Goal: Navigation & Orientation: Find specific page/section

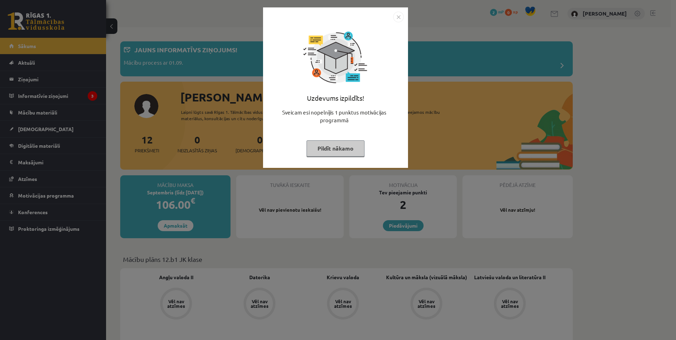
click at [345, 148] on button "Pildīt nākamo" at bounding box center [335, 148] width 58 height 16
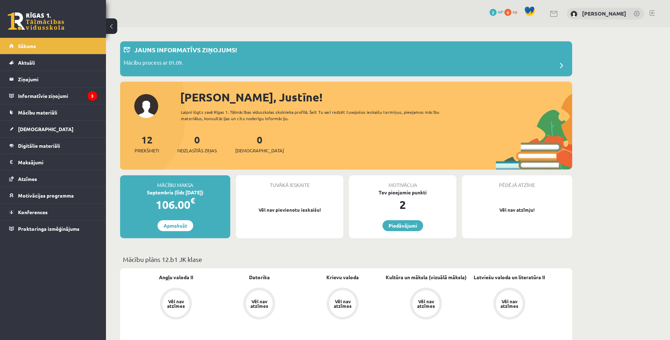
click at [75, 97] on legend "Informatīvie ziņojumi 3" at bounding box center [57, 96] width 79 height 16
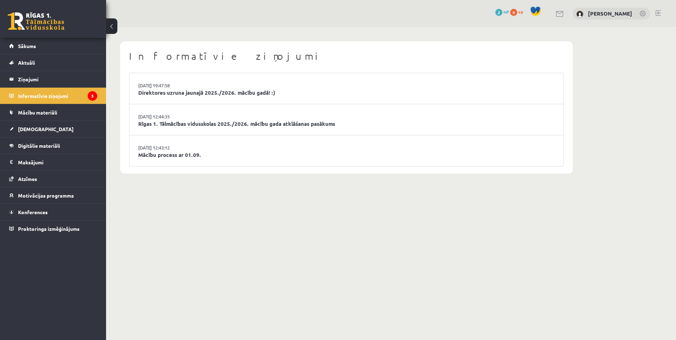
click at [184, 157] on link "Mācību process ar 01.09." at bounding box center [346, 155] width 416 height 8
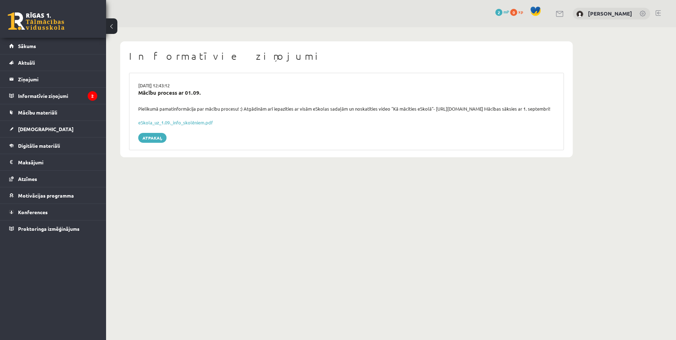
click at [155, 143] on link "Atpakaļ" at bounding box center [152, 138] width 28 height 10
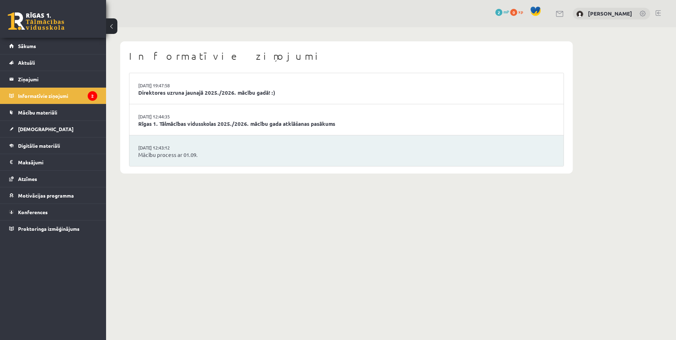
click at [179, 128] on link "Rīgas 1. Tālmācības vidusskolas 2025./2026. mācību gada atklāšanas pasākums" at bounding box center [346, 124] width 416 height 8
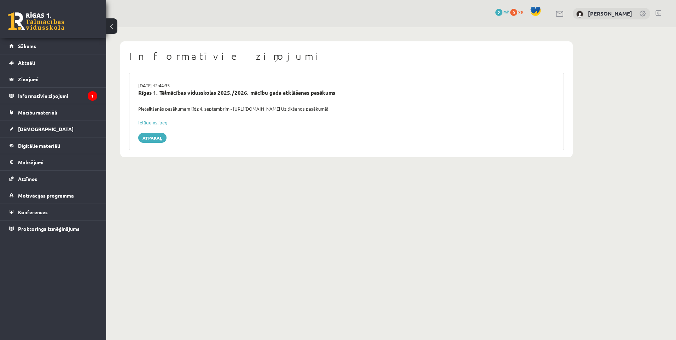
click at [155, 135] on link "Atpakaļ" at bounding box center [152, 138] width 28 height 10
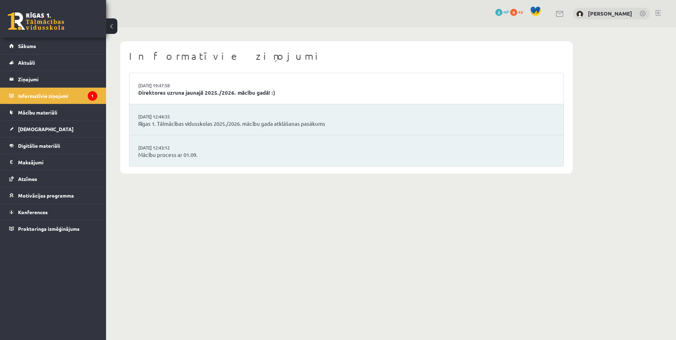
click at [175, 96] on link "Direktores uzruna jaunajā 2025./2026. mācību gadā! :)" at bounding box center [346, 93] width 416 height 8
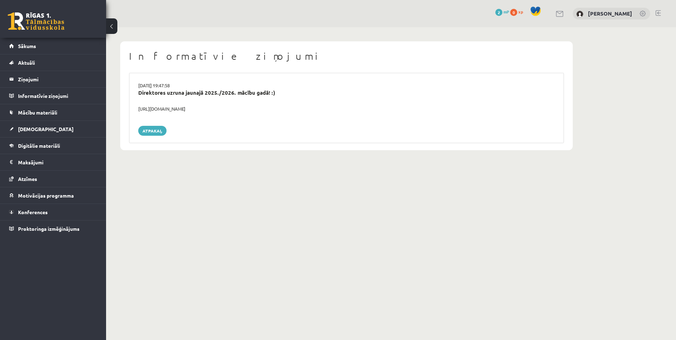
click at [51, 158] on legend "Maksājumi 0" at bounding box center [57, 162] width 79 height 16
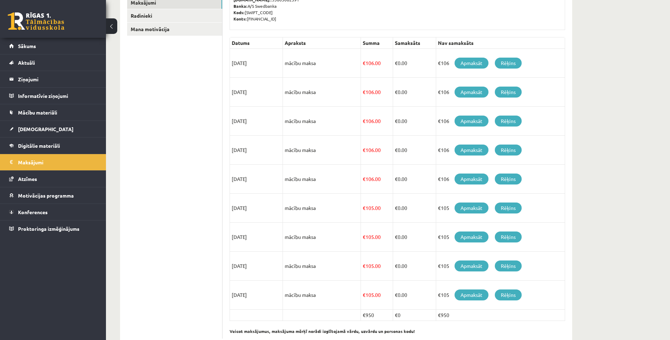
scroll to position [124, 0]
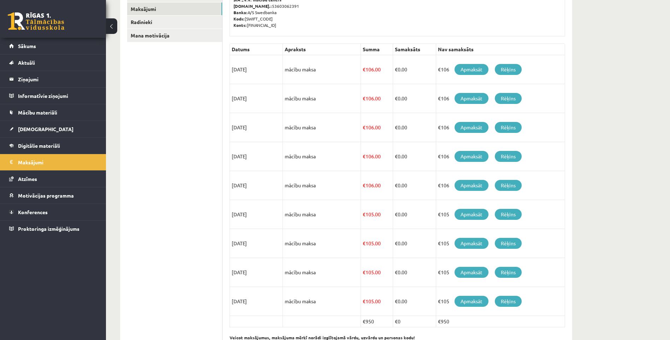
click at [37, 129] on span "[DEMOGRAPHIC_DATA]" at bounding box center [45, 129] width 55 height 6
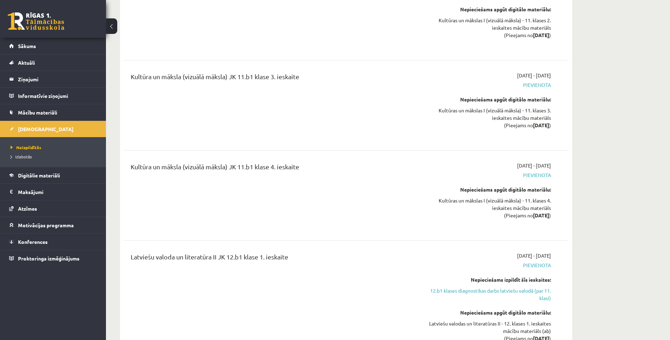
scroll to position [2314, 0]
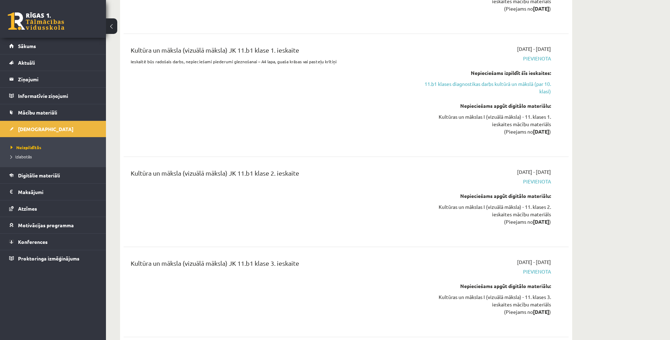
drag, startPoint x: 669, startPoint y: 124, endPoint x: 676, endPoint y: 111, distance: 15.3
drag, startPoint x: 676, startPoint y: 111, endPoint x: 613, endPoint y: 166, distance: 83.7
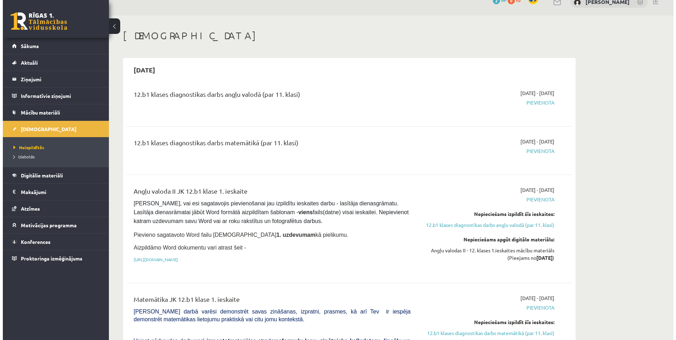
scroll to position [0, 0]
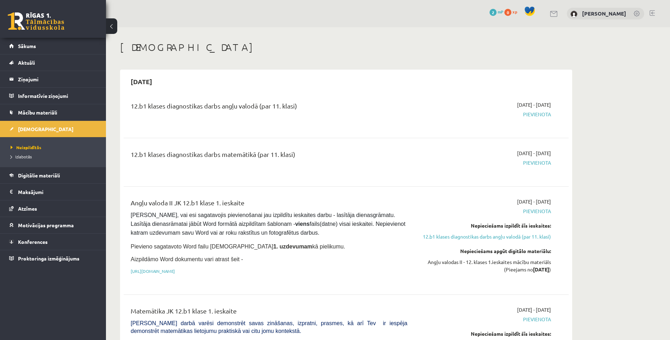
click at [28, 176] on span "Digitālie materiāli" at bounding box center [39, 175] width 42 height 6
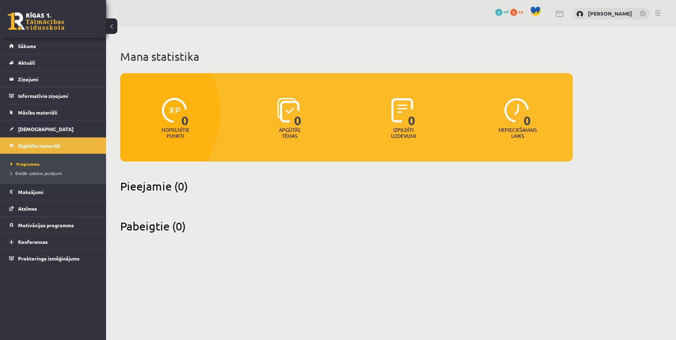
click at [22, 40] on link "Sākums" at bounding box center [53, 46] width 88 height 16
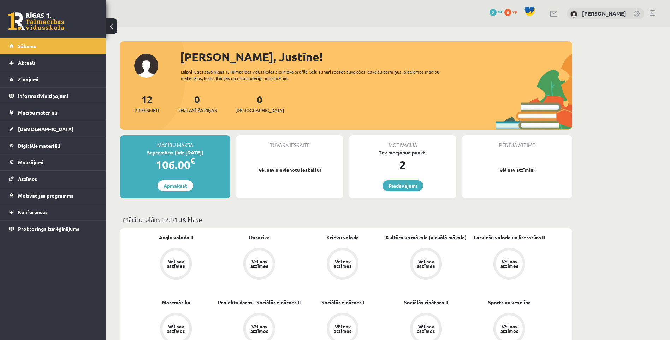
click at [27, 227] on span "Proktoringa izmēģinājums" at bounding box center [48, 228] width 61 height 6
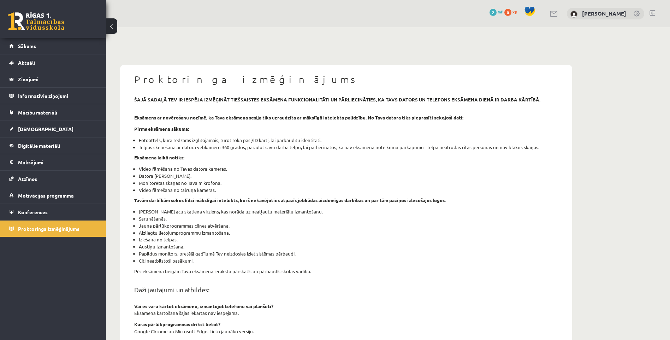
click at [30, 212] on span "Konferences" at bounding box center [33, 212] width 30 height 6
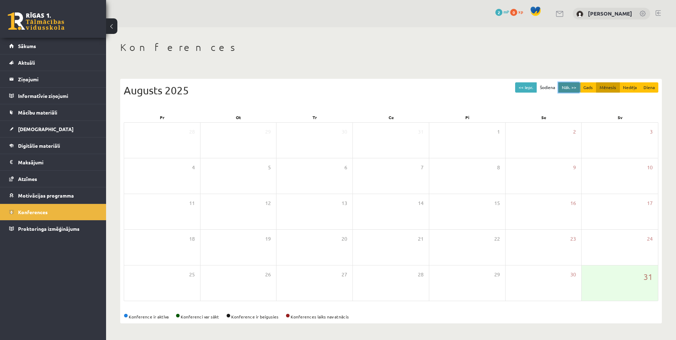
click at [564, 89] on button "Nāk. >>" at bounding box center [569, 87] width 22 height 10
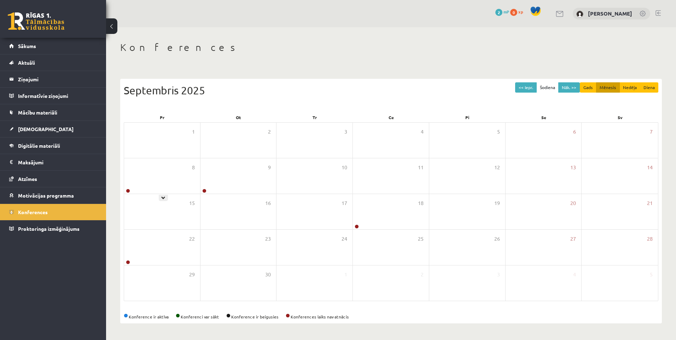
click at [176, 167] on div "8" at bounding box center [162, 175] width 76 height 35
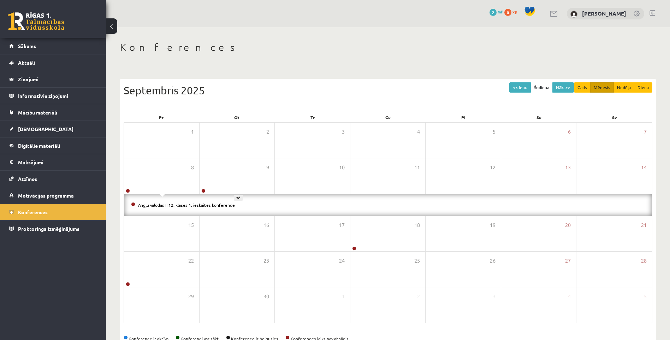
click at [221, 177] on div "9" at bounding box center [237, 175] width 75 height 35
click at [33, 95] on legend "Informatīvie ziņojumi 0" at bounding box center [57, 96] width 79 height 16
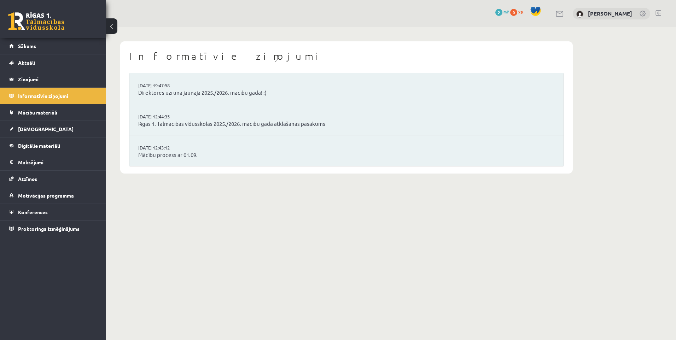
click at [156, 159] on link "Mācību process ar 01.09." at bounding box center [346, 155] width 416 height 8
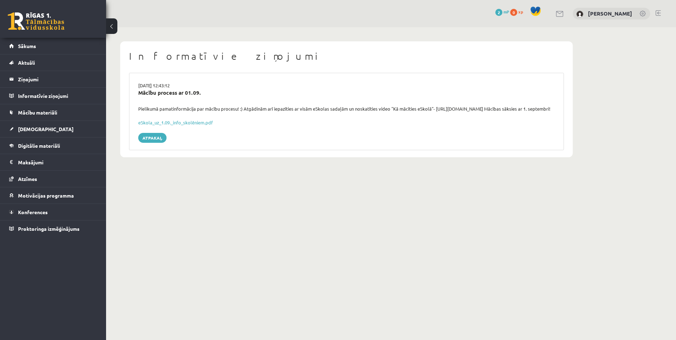
click at [142, 143] on link "Atpakaļ" at bounding box center [152, 138] width 28 height 10
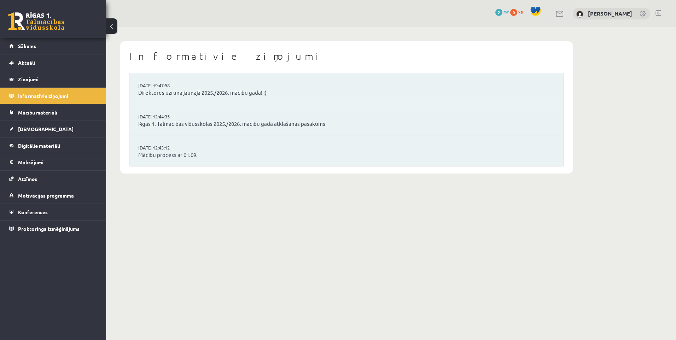
click at [176, 153] on link "Mācību process ar 01.09." at bounding box center [346, 155] width 416 height 8
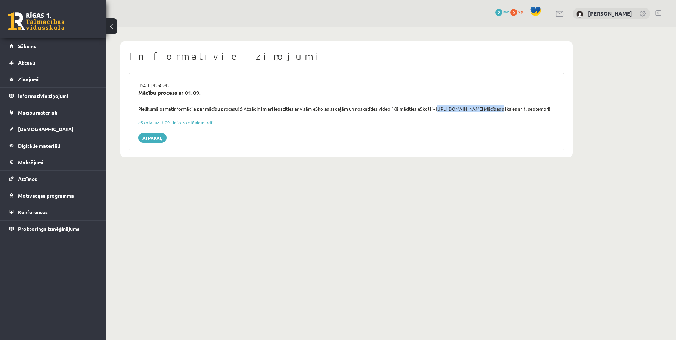
drag, startPoint x: 435, startPoint y: 108, endPoint x: 500, endPoint y: 107, distance: 64.7
click at [500, 107] on div "Pielikumā pamatinformācija par mācību procesu! :) Atgādinām arī iepazīties ar v…" at bounding box center [346, 108] width 427 height 7
copy div "[URL][DOMAIN_NAME]"
click at [51, 74] on legend "Ziņojumi 0" at bounding box center [57, 79] width 79 height 16
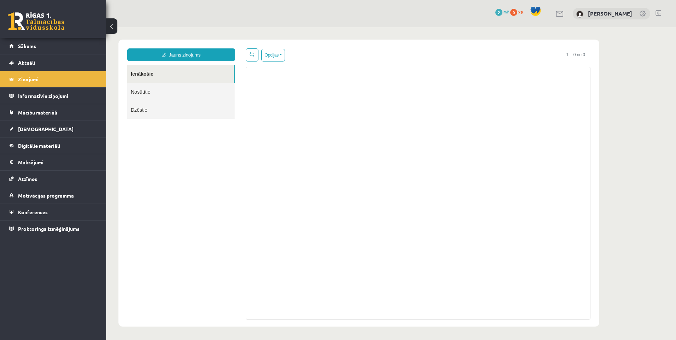
click at [150, 97] on link "Nosūtītie" at bounding box center [180, 92] width 107 height 18
click at [150, 110] on link "Dzēstie" at bounding box center [180, 110] width 107 height 18
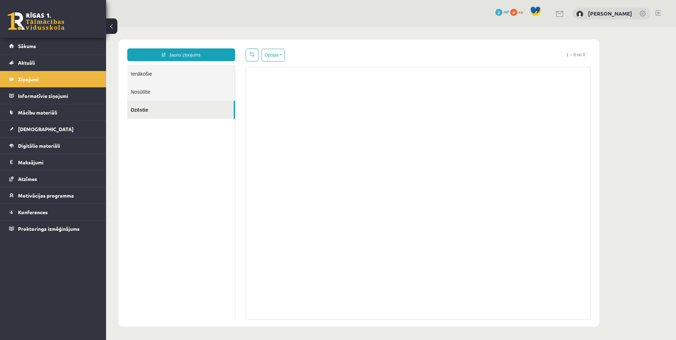
click at [148, 78] on link "Ienākošie" at bounding box center [180, 74] width 107 height 18
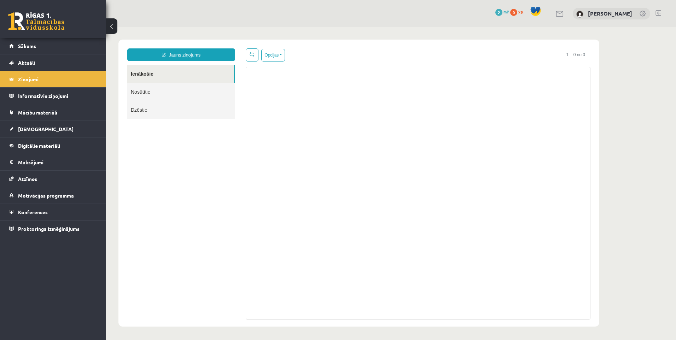
click at [28, 63] on span "Aktuāli" at bounding box center [26, 62] width 17 height 6
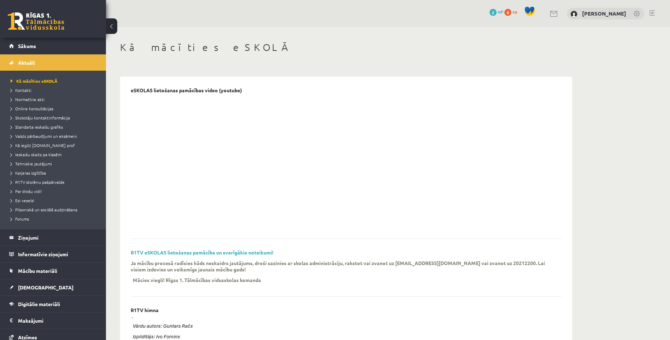
click at [30, 241] on legend "Ziņojumi 0" at bounding box center [57, 237] width 79 height 16
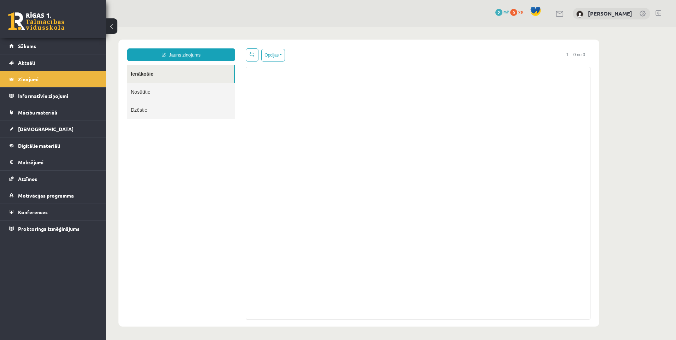
click at [57, 97] on legend "Informatīvie ziņojumi 0" at bounding box center [57, 96] width 79 height 16
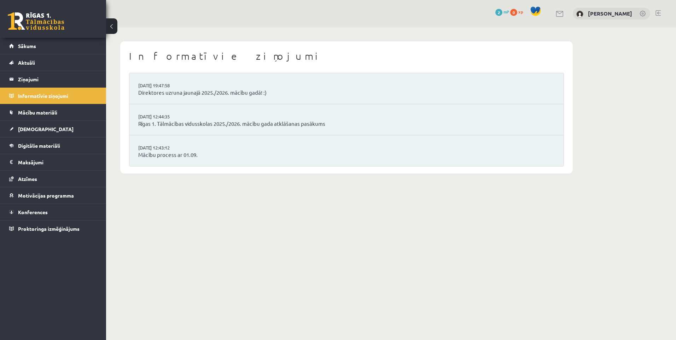
click at [157, 96] on link "Direktores uzruna jaunajā 2025./2026. mācību gadā! :)" at bounding box center [346, 93] width 416 height 8
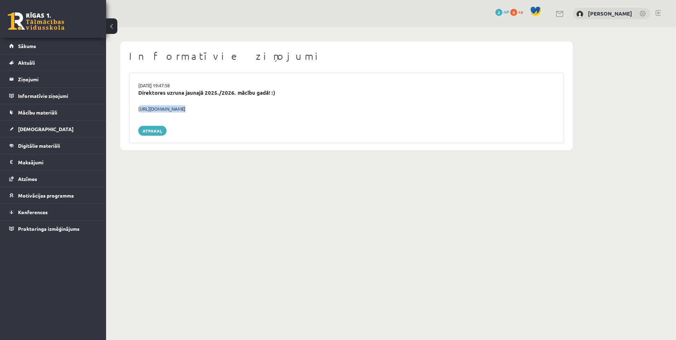
drag, startPoint x: 136, startPoint y: 107, endPoint x: 232, endPoint y: 113, distance: 96.3
click at [232, 113] on div "29.08.2025 19:47:58 Direktores uzruna jaunajā 2025./2026. mācību gadā! :) https…" at bounding box center [346, 108] width 435 height 70
copy div "https://youtube.com/shorts/lM8RsWyzCn4"
click at [28, 119] on link "Mācību materiāli" at bounding box center [53, 112] width 88 height 16
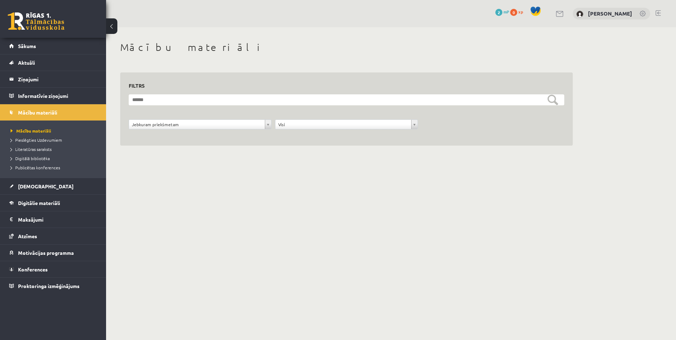
click at [37, 169] on span "Publicētas konferences" at bounding box center [35, 168] width 49 height 6
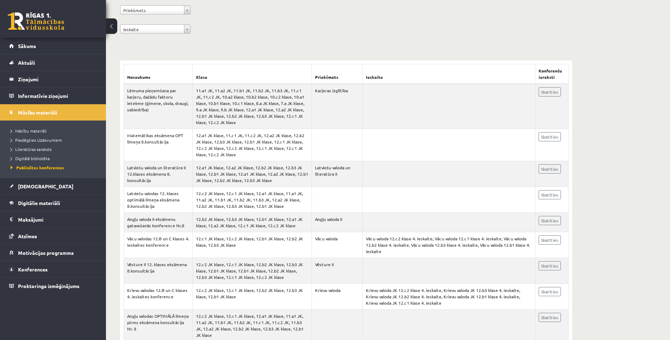
scroll to position [92, 0]
click at [549, 169] on link "Skatīties" at bounding box center [550, 168] width 22 height 9
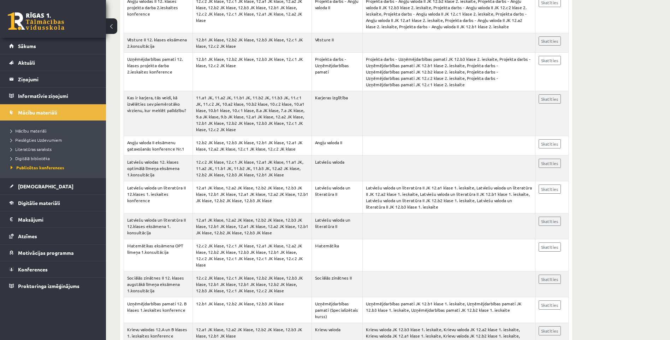
scroll to position [3354, 0]
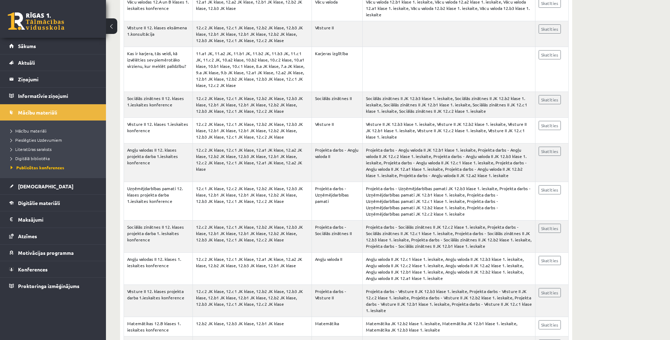
click at [20, 187] on span "[DEMOGRAPHIC_DATA]" at bounding box center [45, 186] width 55 height 6
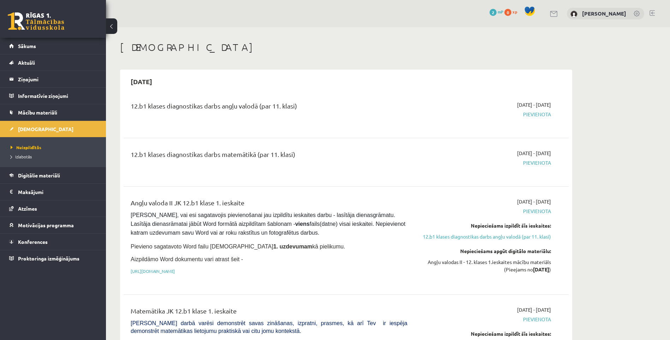
click at [529, 115] on span "Pievienota" at bounding box center [484, 114] width 133 height 7
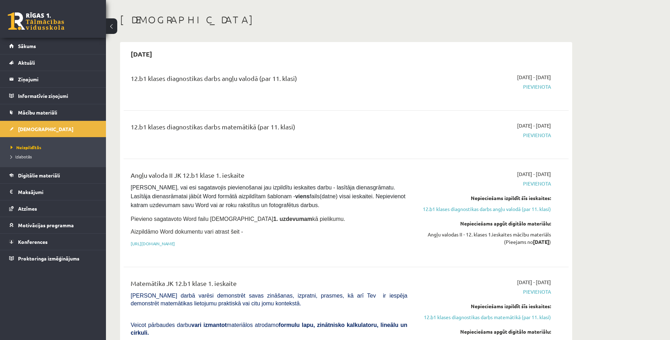
scroll to position [31, 0]
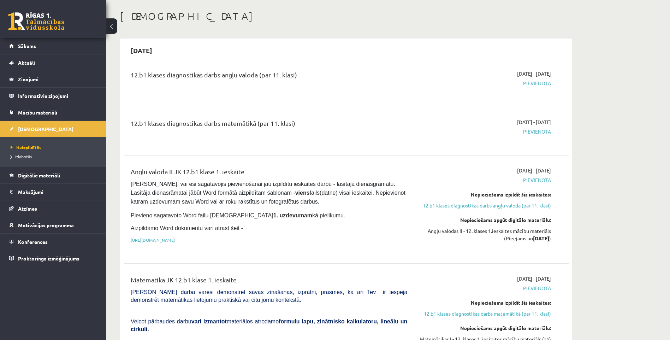
click at [30, 80] on legend "Ziņojumi 0" at bounding box center [57, 79] width 79 height 16
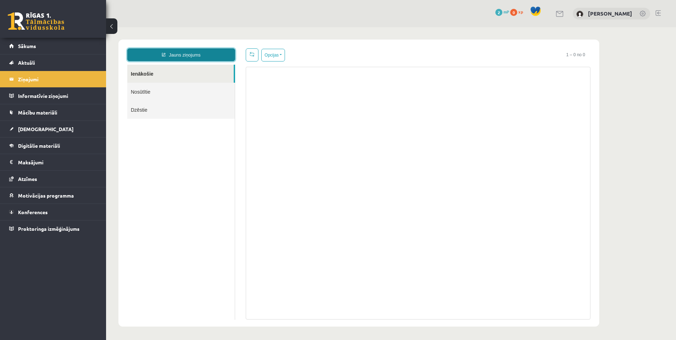
click at [180, 56] on link "Jauns ziņojums" at bounding box center [181, 54] width 108 height 13
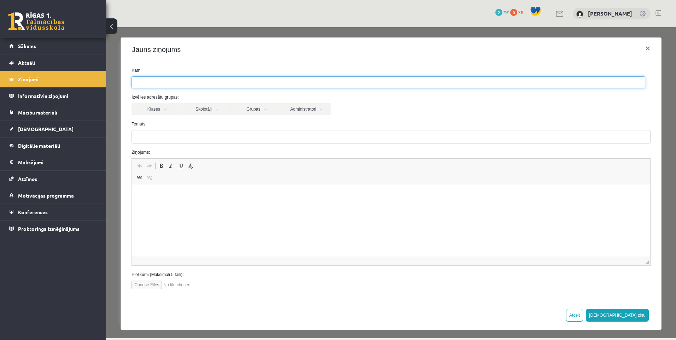
click at [161, 84] on ul at bounding box center [388, 82] width 513 height 11
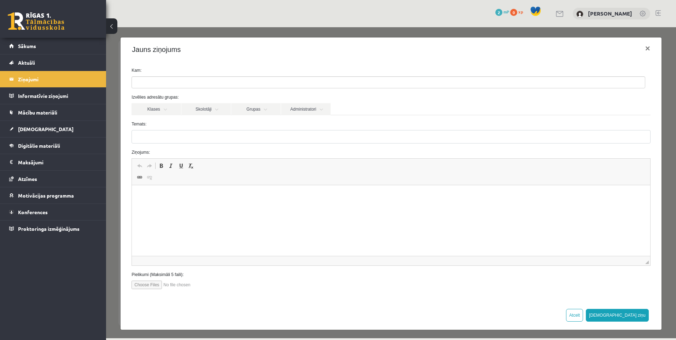
click at [304, 106] on link "Administratori" at bounding box center [305, 109] width 49 height 12
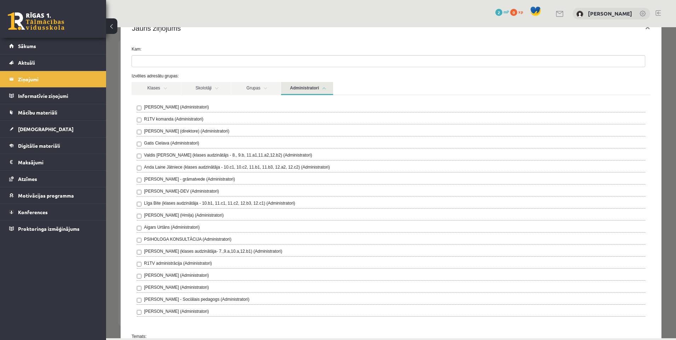
scroll to position [38, 0]
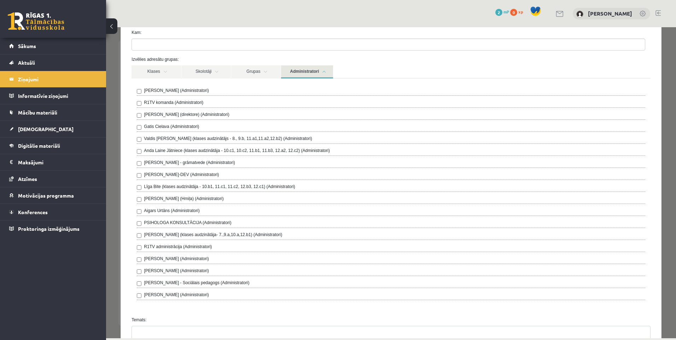
click at [155, 71] on link "Klases" at bounding box center [155, 71] width 49 height 13
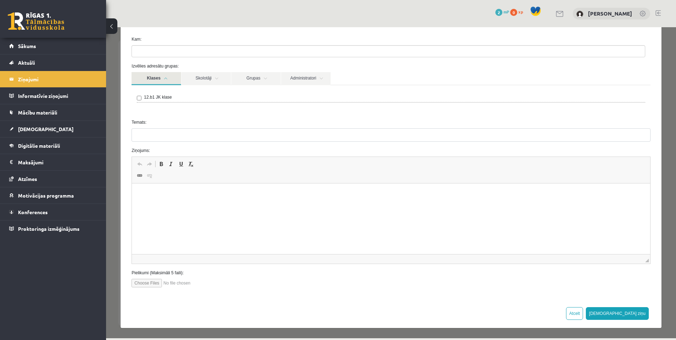
scroll to position [31, 0]
click at [153, 78] on link "Klases" at bounding box center [155, 78] width 49 height 13
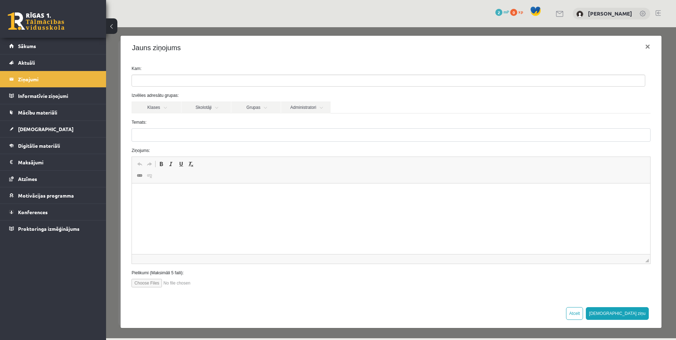
click at [152, 110] on link "Klases" at bounding box center [155, 107] width 49 height 12
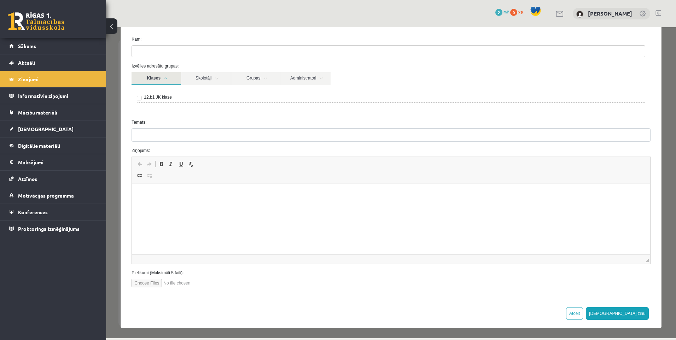
click at [153, 82] on link "Klases" at bounding box center [155, 78] width 49 height 13
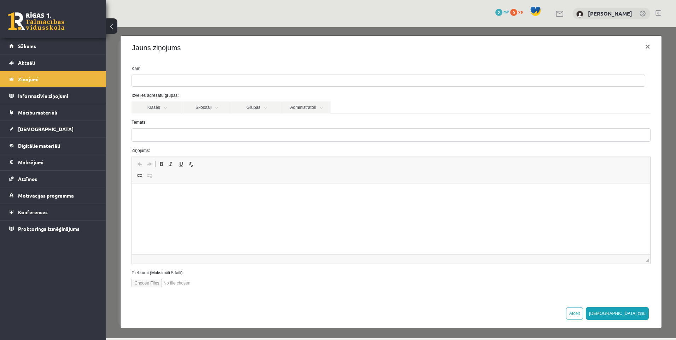
scroll to position [2, 0]
click at [200, 110] on link "Skolotāji" at bounding box center [205, 107] width 49 height 12
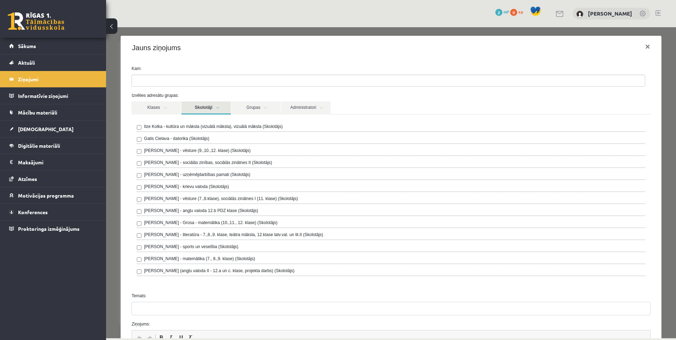
click at [260, 102] on link "Grupas" at bounding box center [255, 107] width 49 height 13
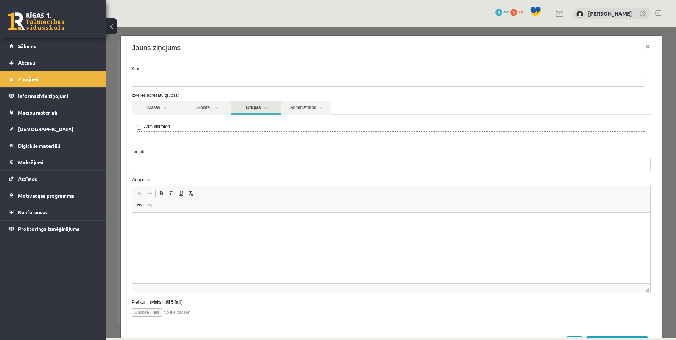
click at [260, 102] on link "Grupas" at bounding box center [255, 107] width 49 height 13
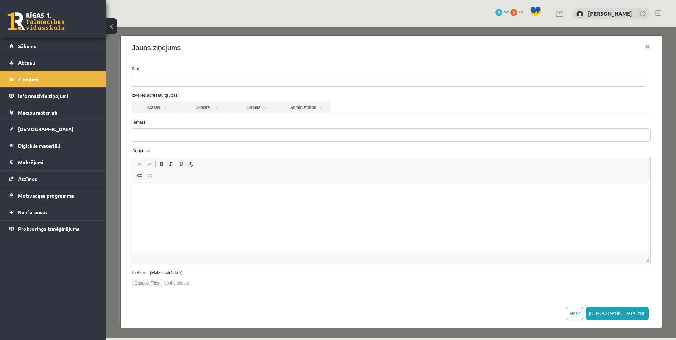
click at [292, 105] on link "Administratori" at bounding box center [305, 107] width 49 height 12
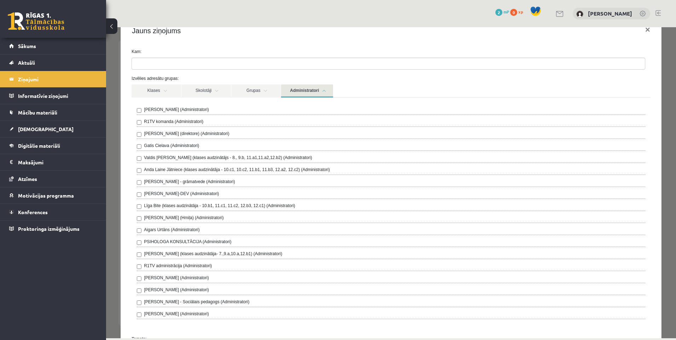
scroll to position [0, 0]
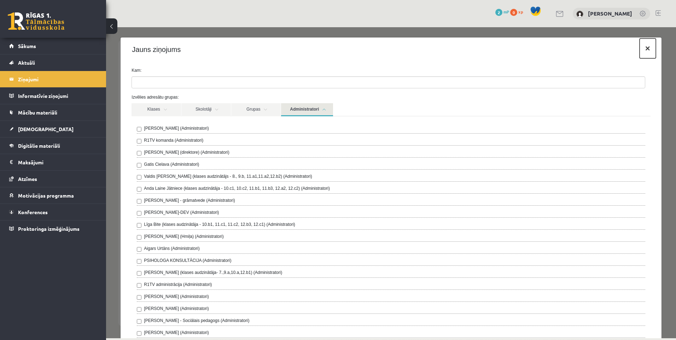
click at [644, 53] on button "×" at bounding box center [647, 49] width 16 height 20
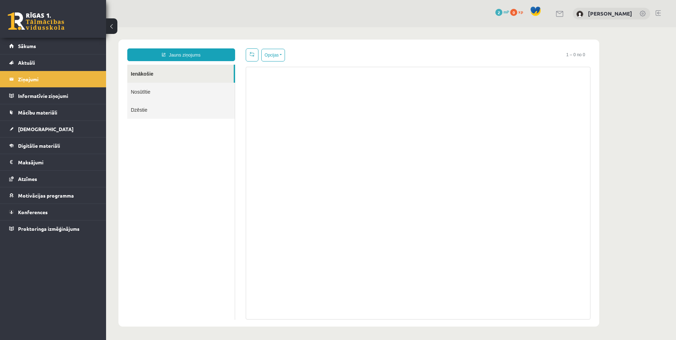
click at [502, 13] on span "2" at bounding box center [498, 12] width 7 height 7
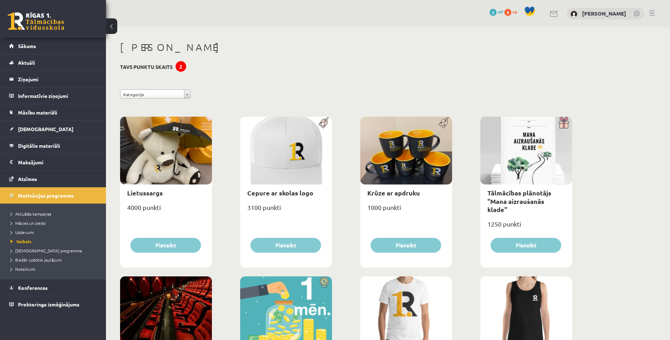
click at [33, 38] on link "Sākums" at bounding box center [53, 46] width 88 height 16
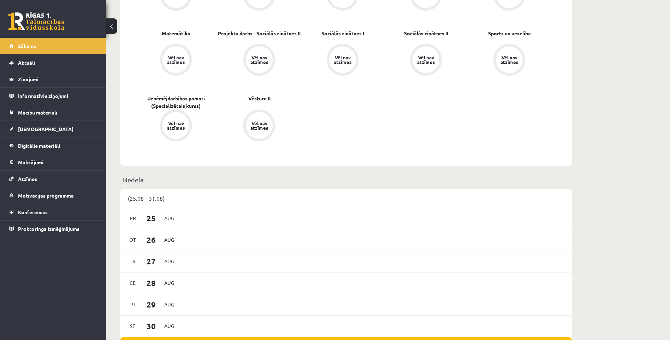
scroll to position [269, 0]
